Goal: Transaction & Acquisition: Purchase product/service

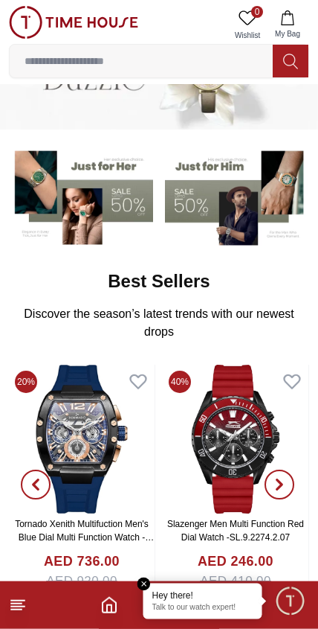
scroll to position [71, 0]
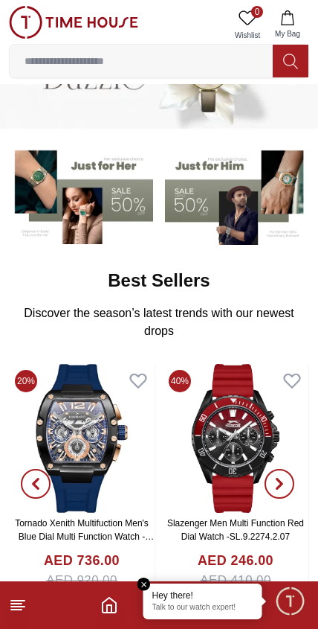
click at [190, 67] on input at bounding box center [141, 61] width 263 height 30
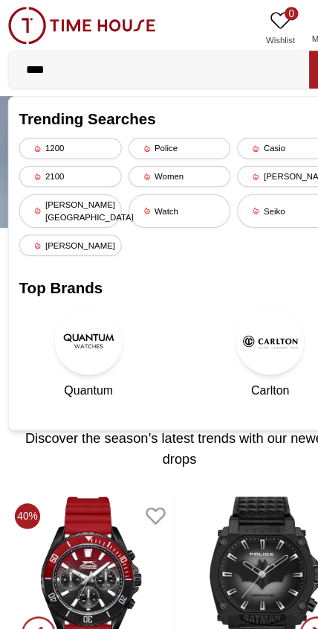
type input "*****"
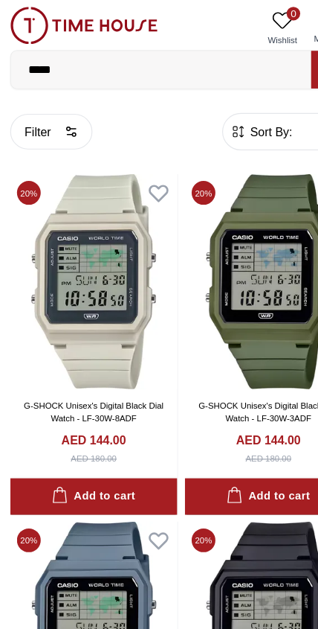
click at [243, 114] on span "Sort By:" at bounding box center [237, 115] width 40 height 15
click at [224, 119] on span "Sort By:" at bounding box center [237, 115] width 40 height 15
click at [230, 120] on span "Sort By:" at bounding box center [237, 115] width 40 height 15
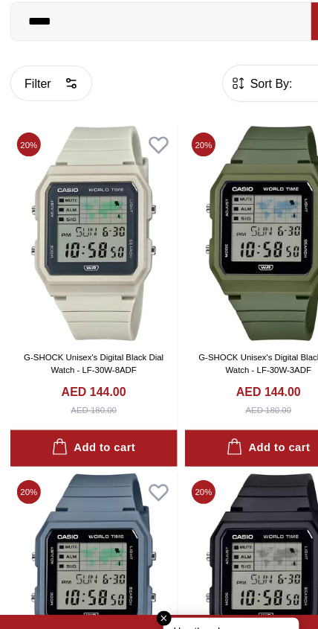
click at [252, 108] on span "Sort By:" at bounding box center [237, 115] width 40 height 15
click at [236, 108] on span "Sort By:" at bounding box center [237, 115] width 40 height 15
click at [211, 108] on icon "button" at bounding box center [209, 115] width 15 height 15
click at [236, 108] on span "Sort By:" at bounding box center [237, 115] width 40 height 15
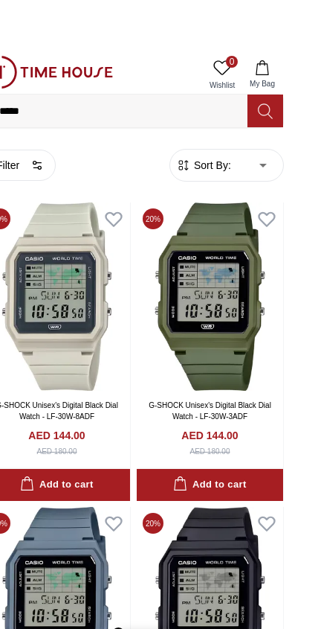
scroll to position [20, 0]
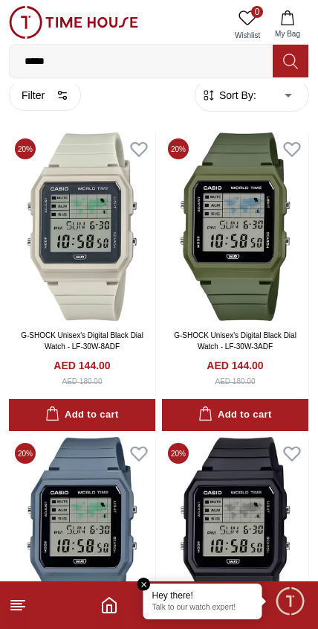
click at [235, 94] on span "Sort By:" at bounding box center [237, 95] width 40 height 15
click at [149, 585] on em "Close tooltip" at bounding box center [144, 583] width 13 height 13
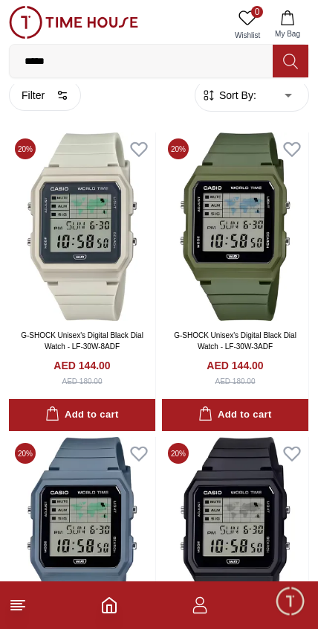
scroll to position [0, 0]
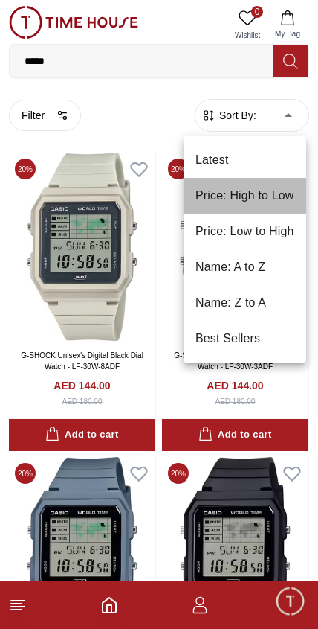
click at [260, 199] on li "Price: High to Low" at bounding box center [245, 196] width 123 height 36
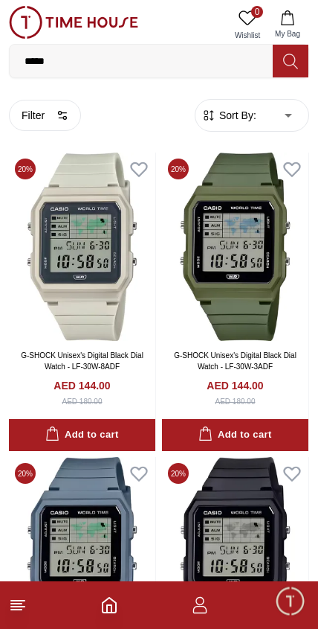
type input "*"
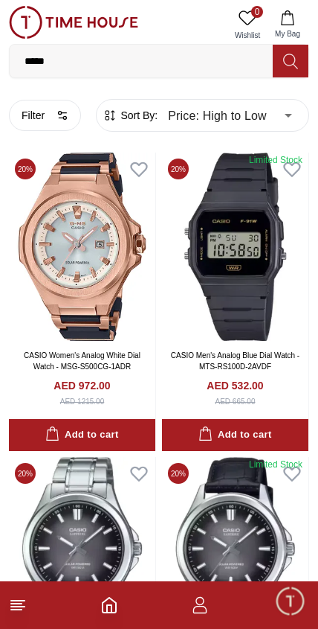
click at [203, 325] on img at bounding box center [235, 247] width 147 height 188
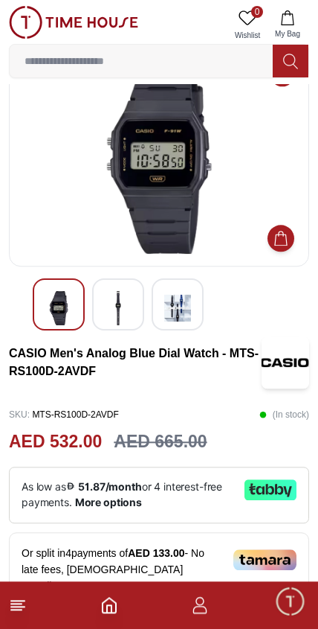
scroll to position [48, 0]
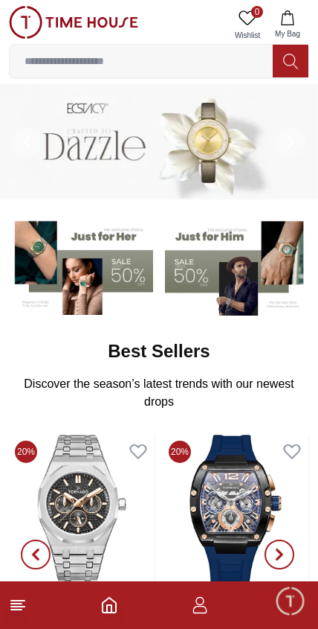
click at [176, 64] on input at bounding box center [141, 61] width 263 height 30
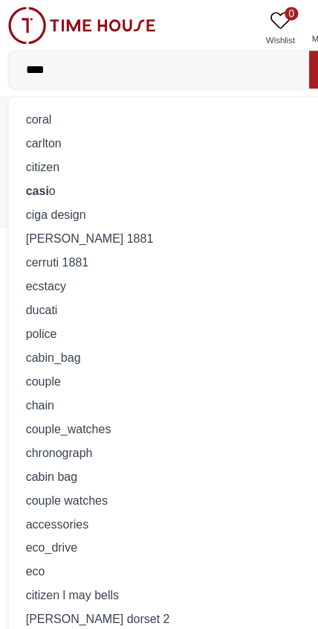
type input "*****"
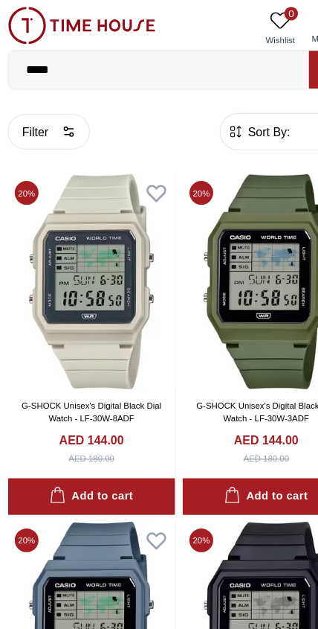
click at [228, 112] on span "Sort By:" at bounding box center [237, 115] width 40 height 15
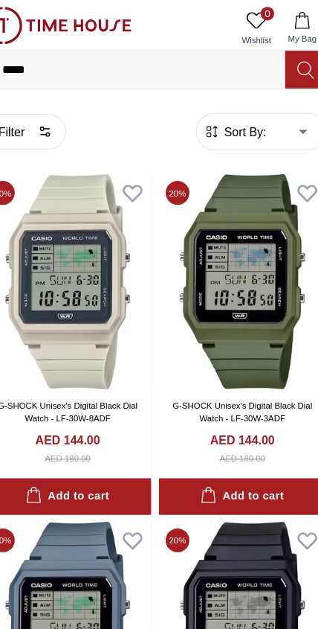
click at [218, 118] on span "Sort By:" at bounding box center [237, 115] width 40 height 15
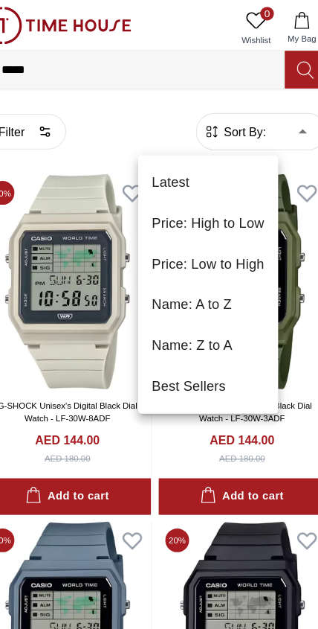
click at [211, 207] on li "Price: High to Low" at bounding box center [205, 196] width 123 height 36
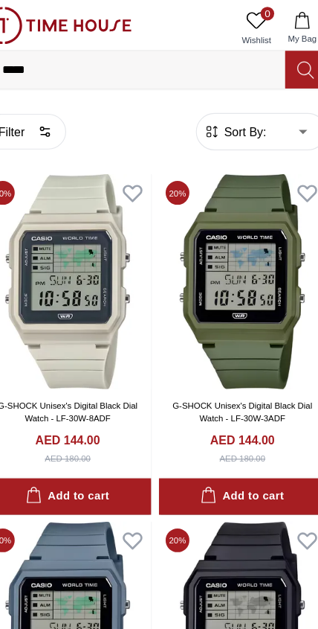
type input "*"
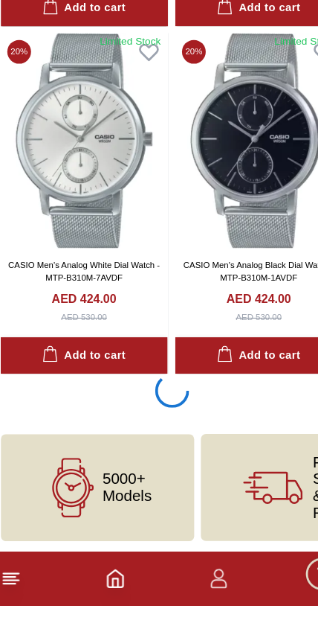
scroll to position [2763, 0]
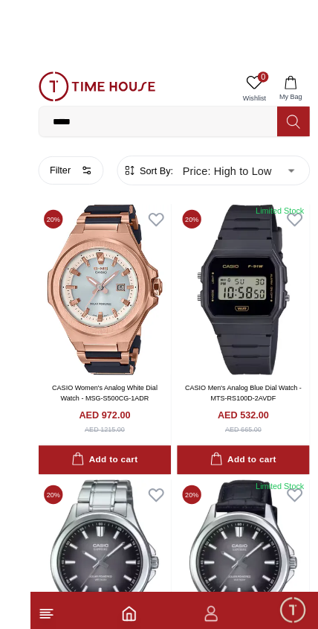
scroll to position [2, 0]
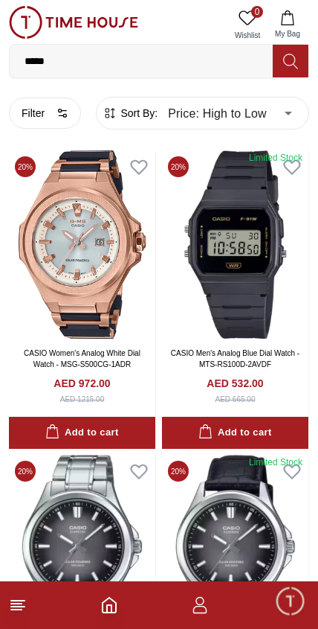
click at [290, 599] on span "Minimize live chat window" at bounding box center [290, 600] width 43 height 43
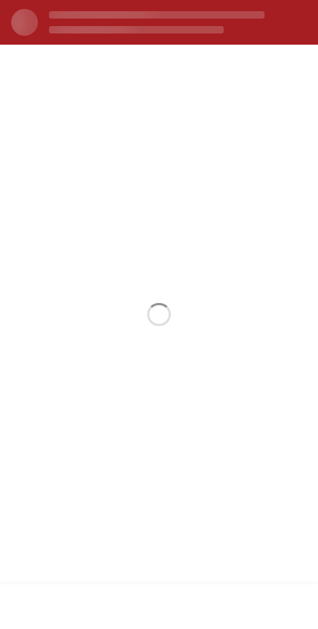
scroll to position [0, 0]
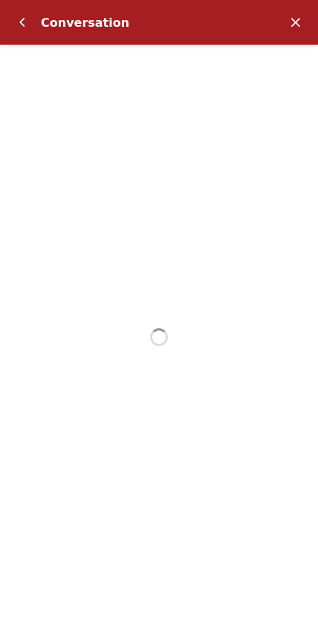
click at [292, 25] on em "Minimize" at bounding box center [296, 22] width 30 height 30
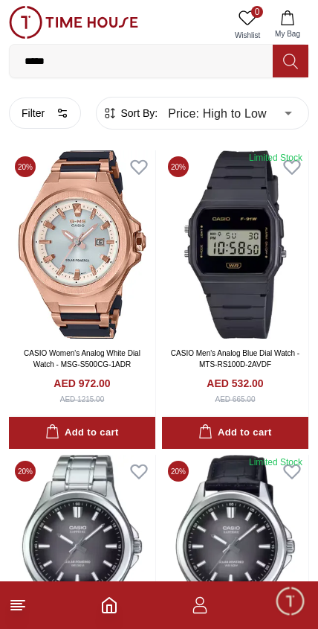
click at [37, 32] on img at bounding box center [73, 22] width 129 height 33
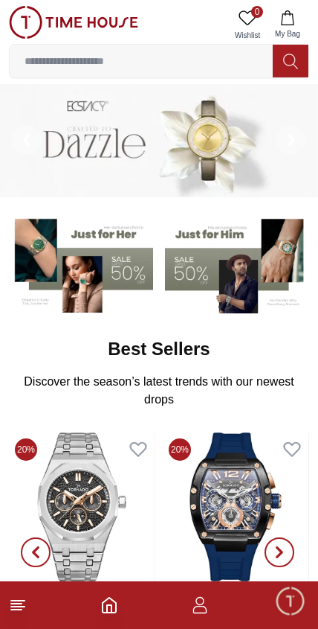
click at [28, 31] on img at bounding box center [73, 22] width 129 height 33
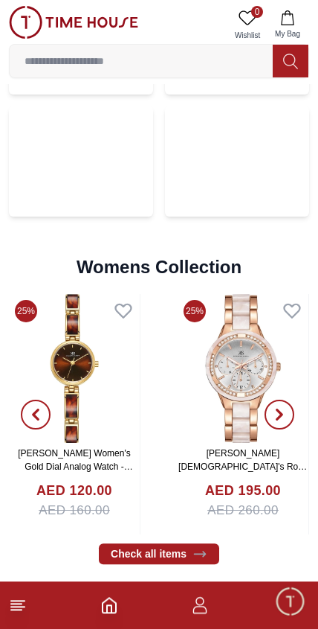
scroll to position [3339, 0]
